Goal: Find specific page/section: Find specific page/section

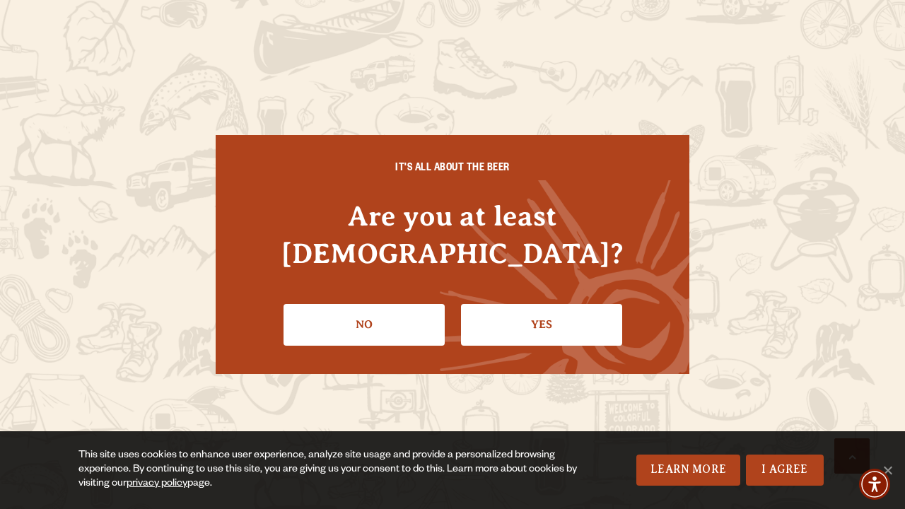
scroll to position [4284, 0]
